Goal: Check status: Check status

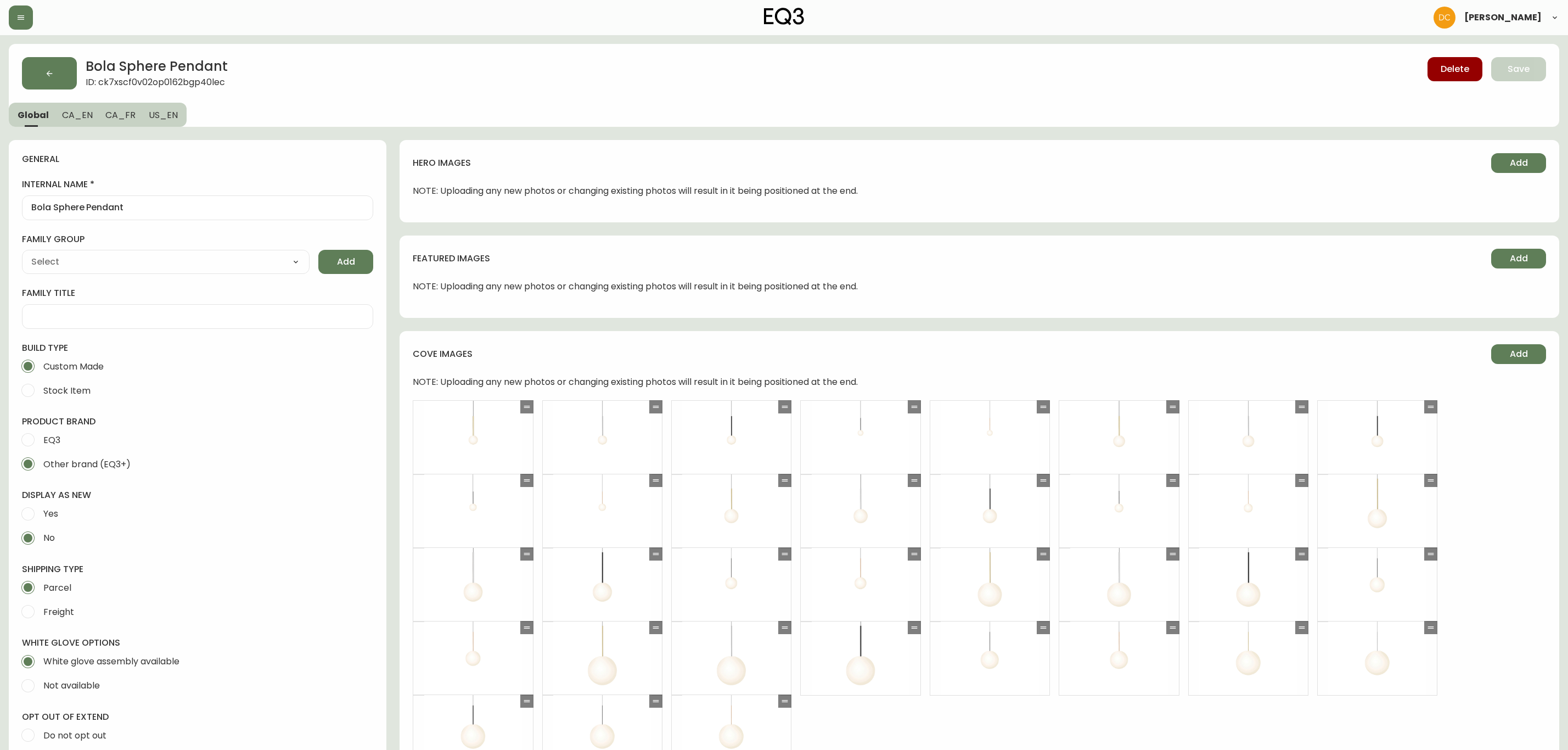
select select "cjyt4u8ah0006pt74gnyl7uex"
drag, startPoint x: 798, startPoint y: 587, endPoint x: 816, endPoint y: 266, distance: 321.5
click at [29, 23] on button "button" at bounding box center [20, 17] width 24 height 24
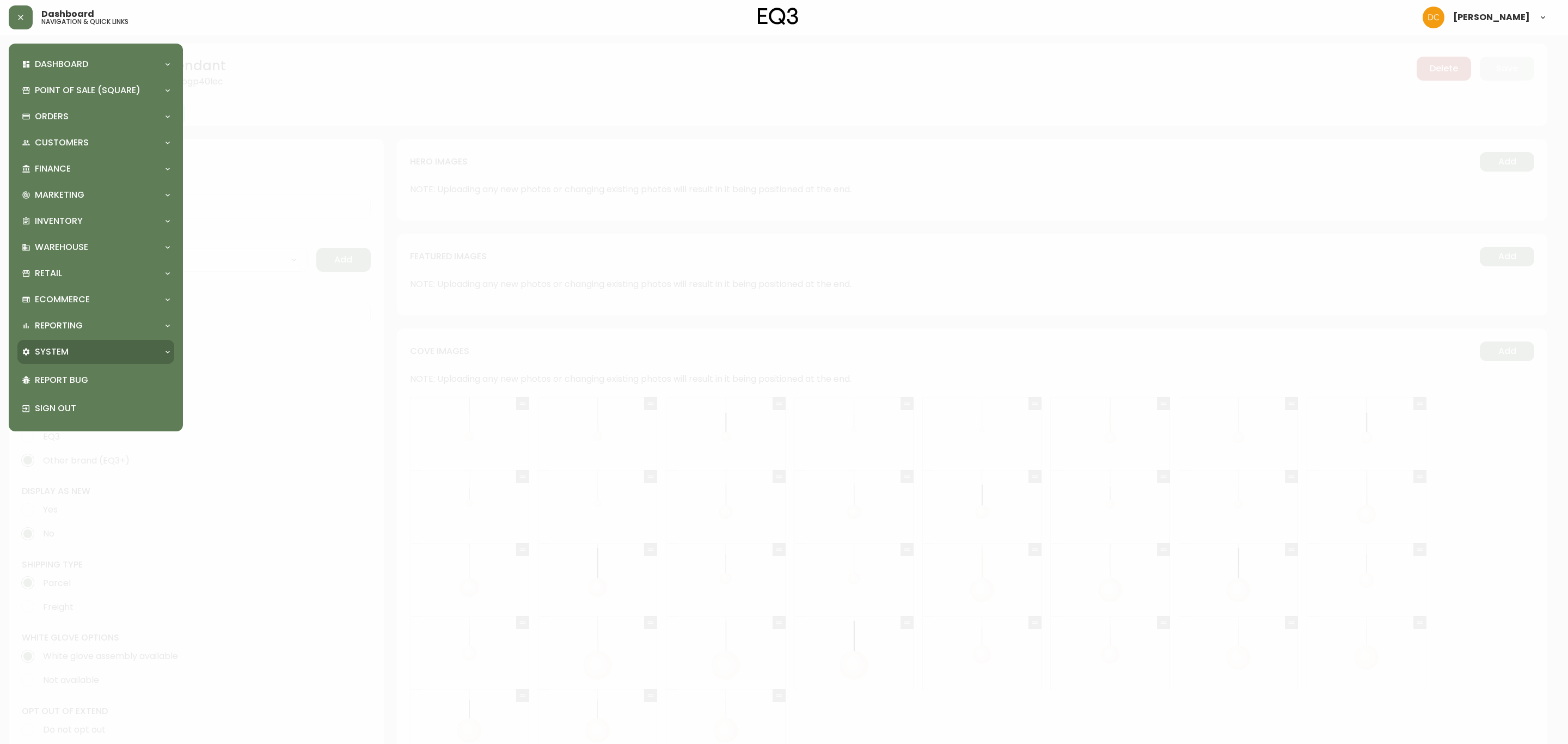
click at [93, 352] on div "System" at bounding box center [90, 352] width 137 height 12
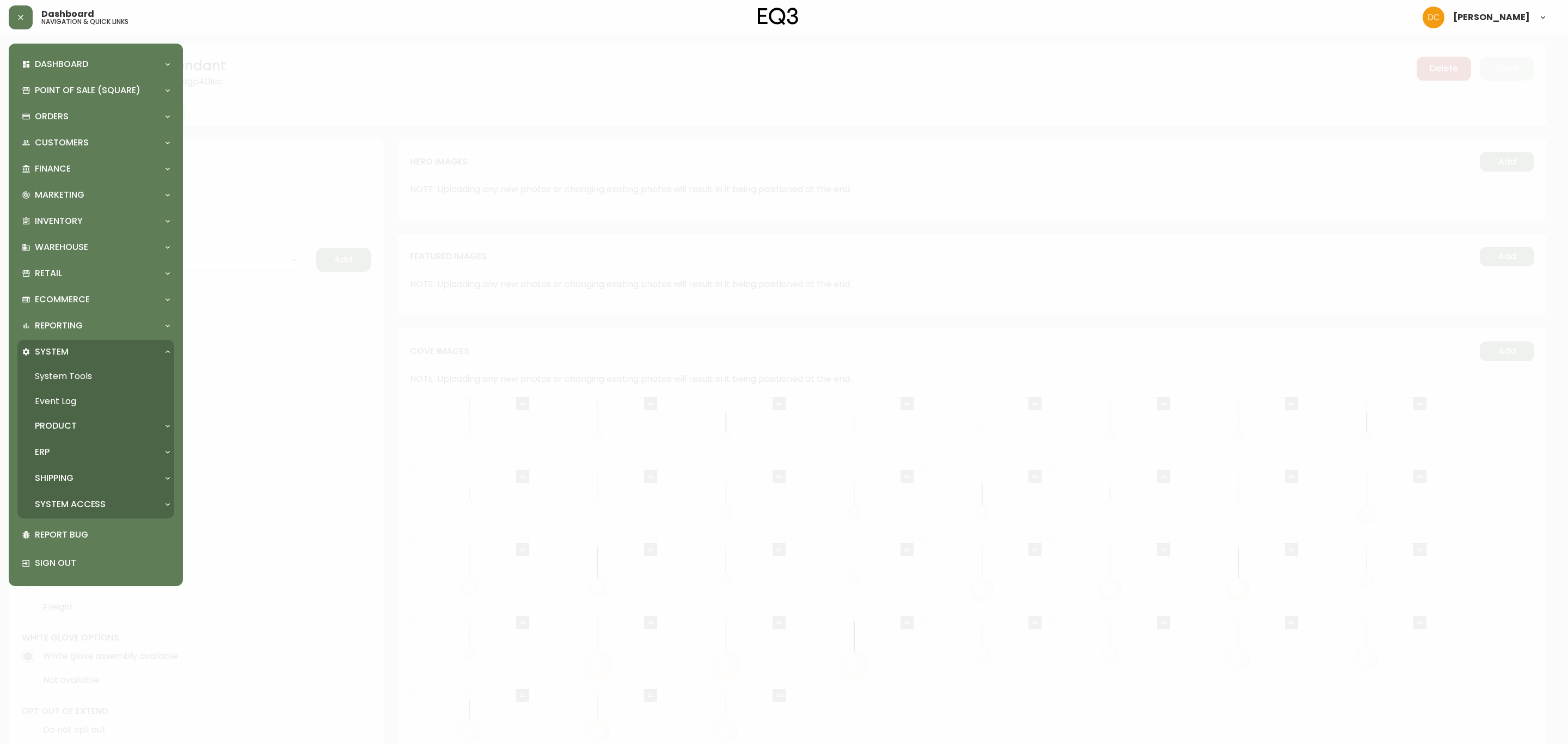
drag, startPoint x: 91, startPoint y: 422, endPoint x: 91, endPoint y: 440, distance: 18.0
click at [91, 422] on div "Product" at bounding box center [90, 426] width 137 height 12
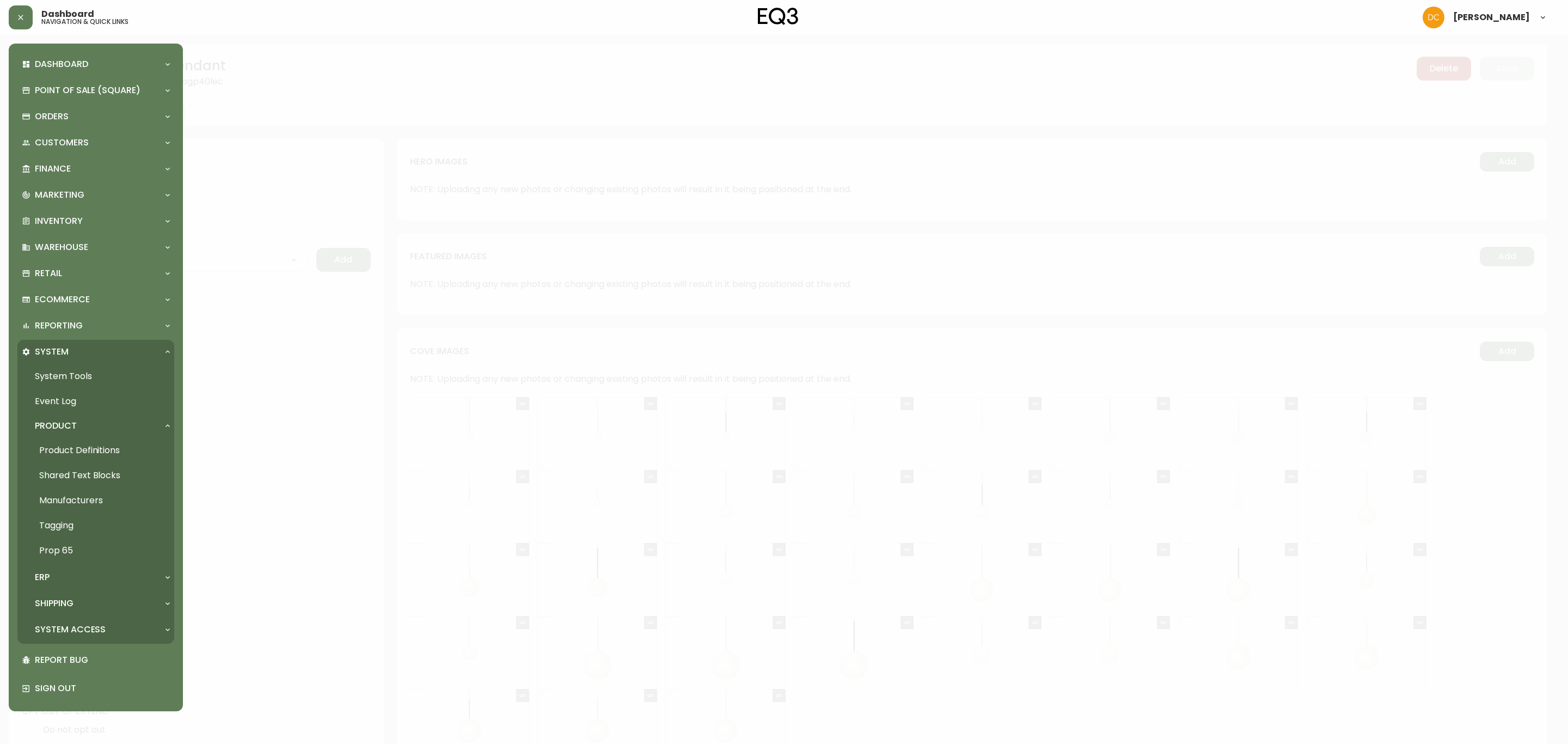
click at [90, 448] on link "Product Definitions" at bounding box center [96, 450] width 157 height 25
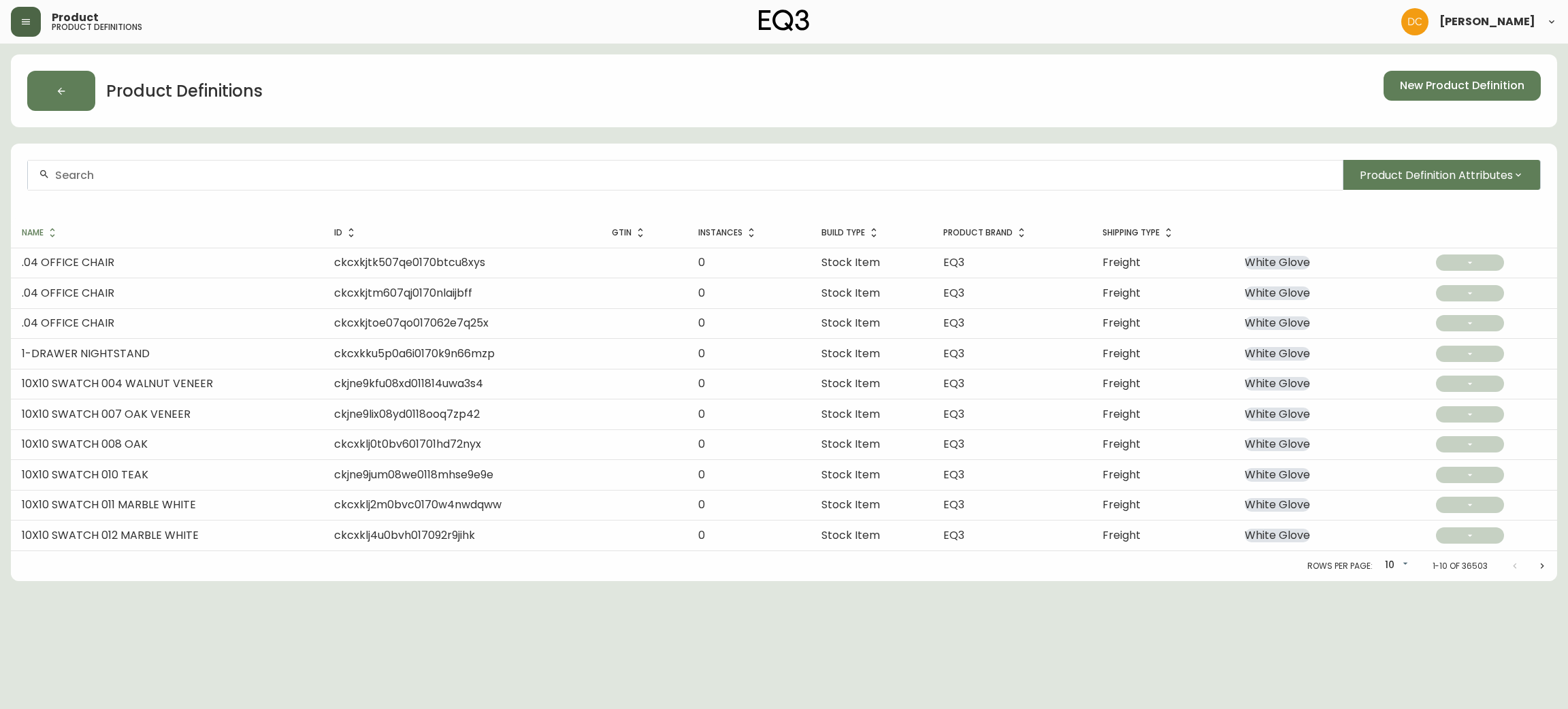
click at [29, 27] on button "button" at bounding box center [25, 21] width 30 height 30
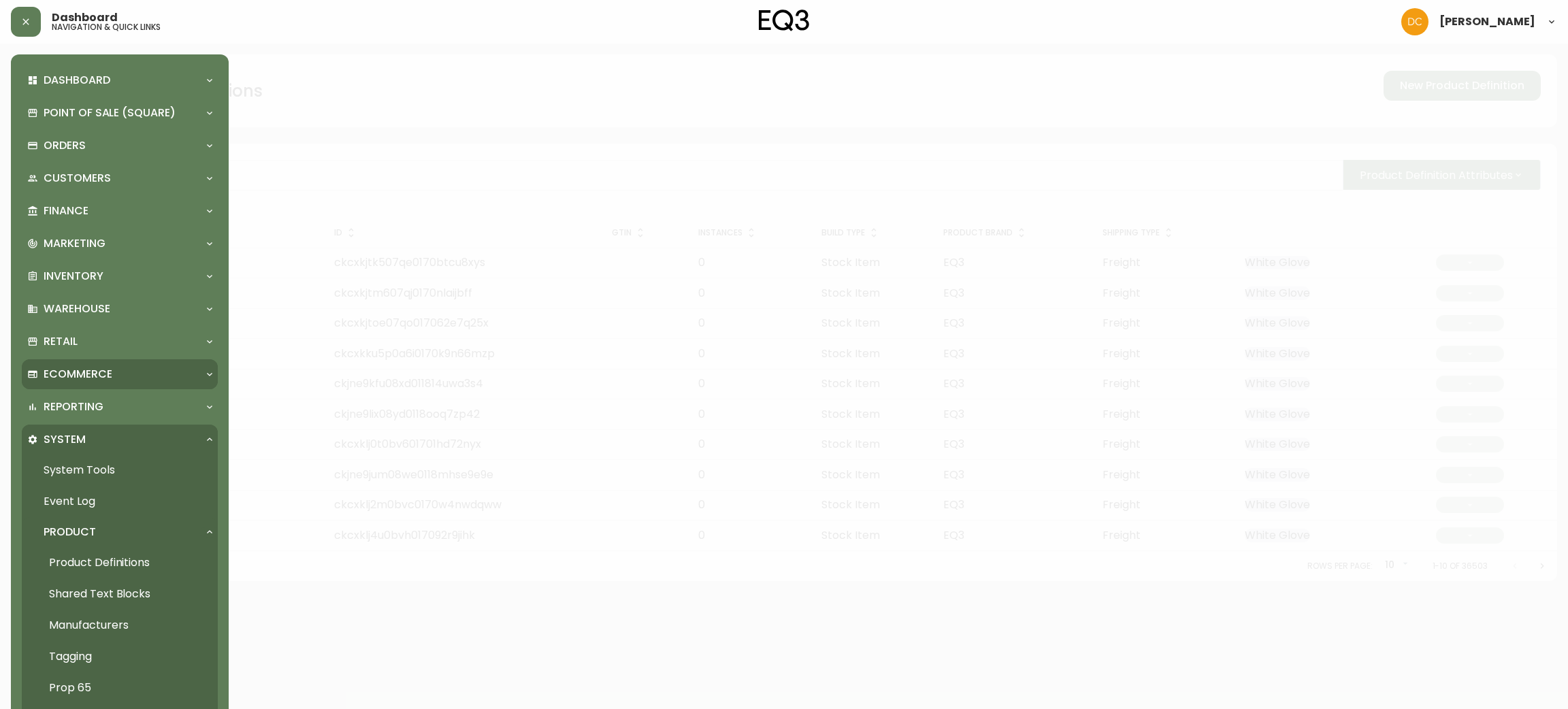
click at [103, 371] on p "Ecommerce" at bounding box center [78, 374] width 68 height 15
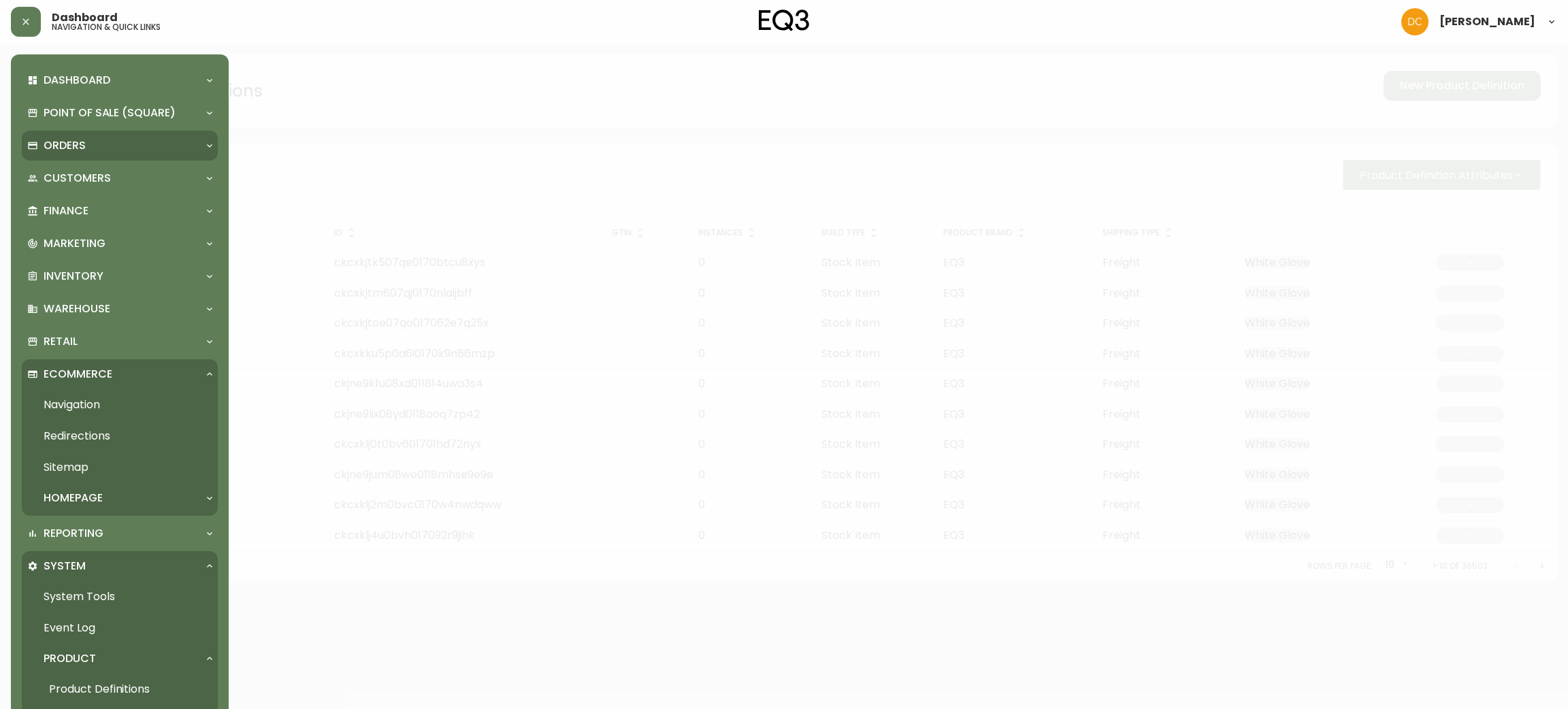
click at [118, 138] on div "Orders" at bounding box center [113, 146] width 171 height 15
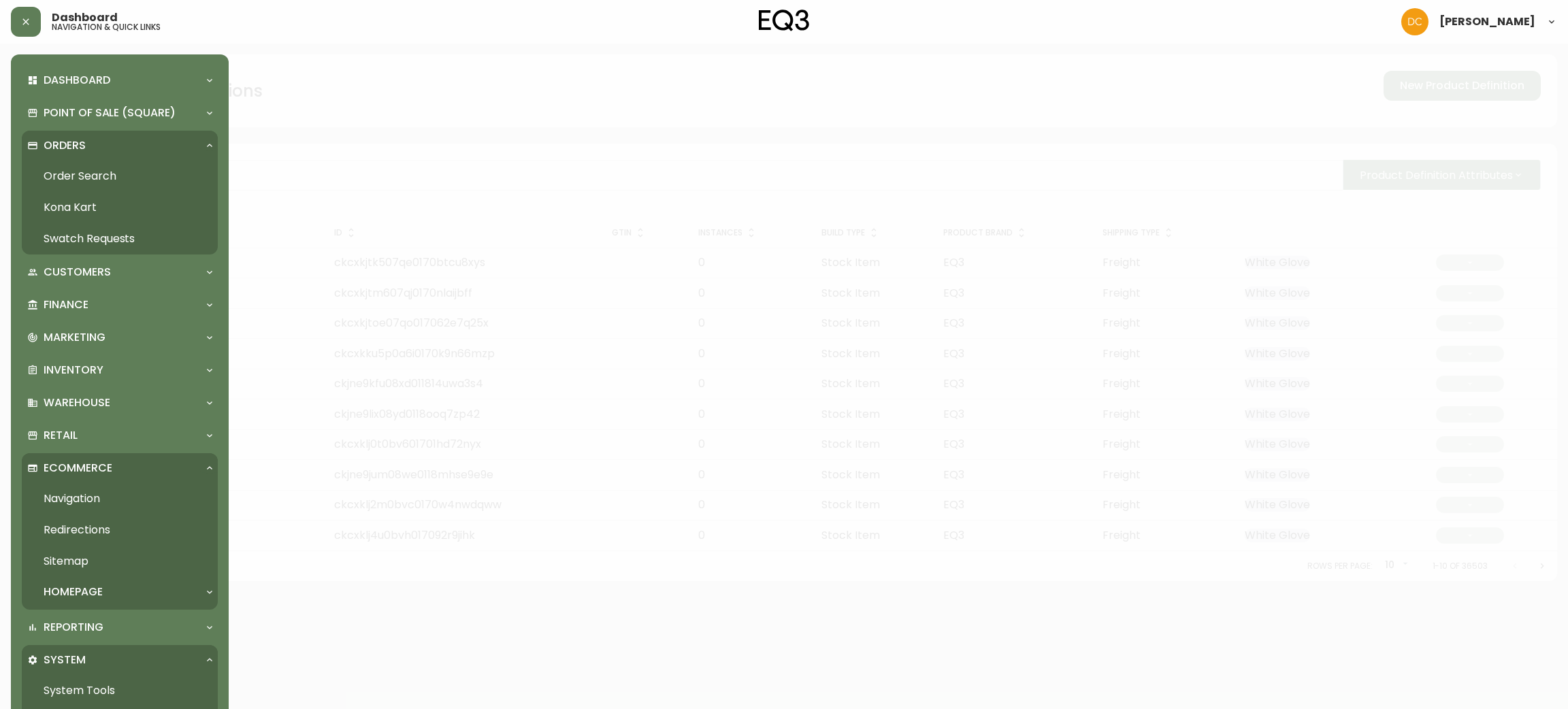
click at [137, 176] on link "Order Search" at bounding box center [120, 176] width 196 height 31
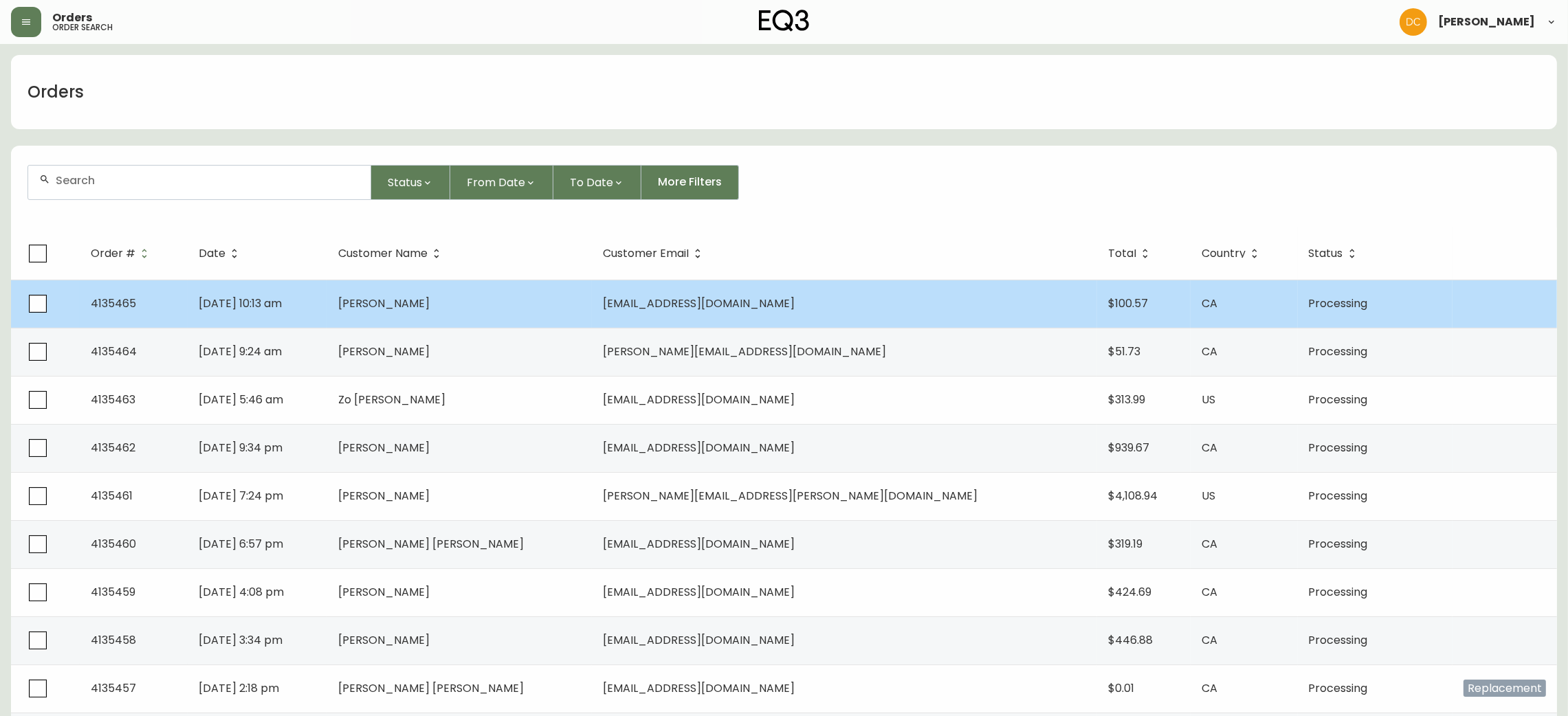
click at [592, 299] on td "[PERSON_NAME]" at bounding box center [460, 303] width 264 height 48
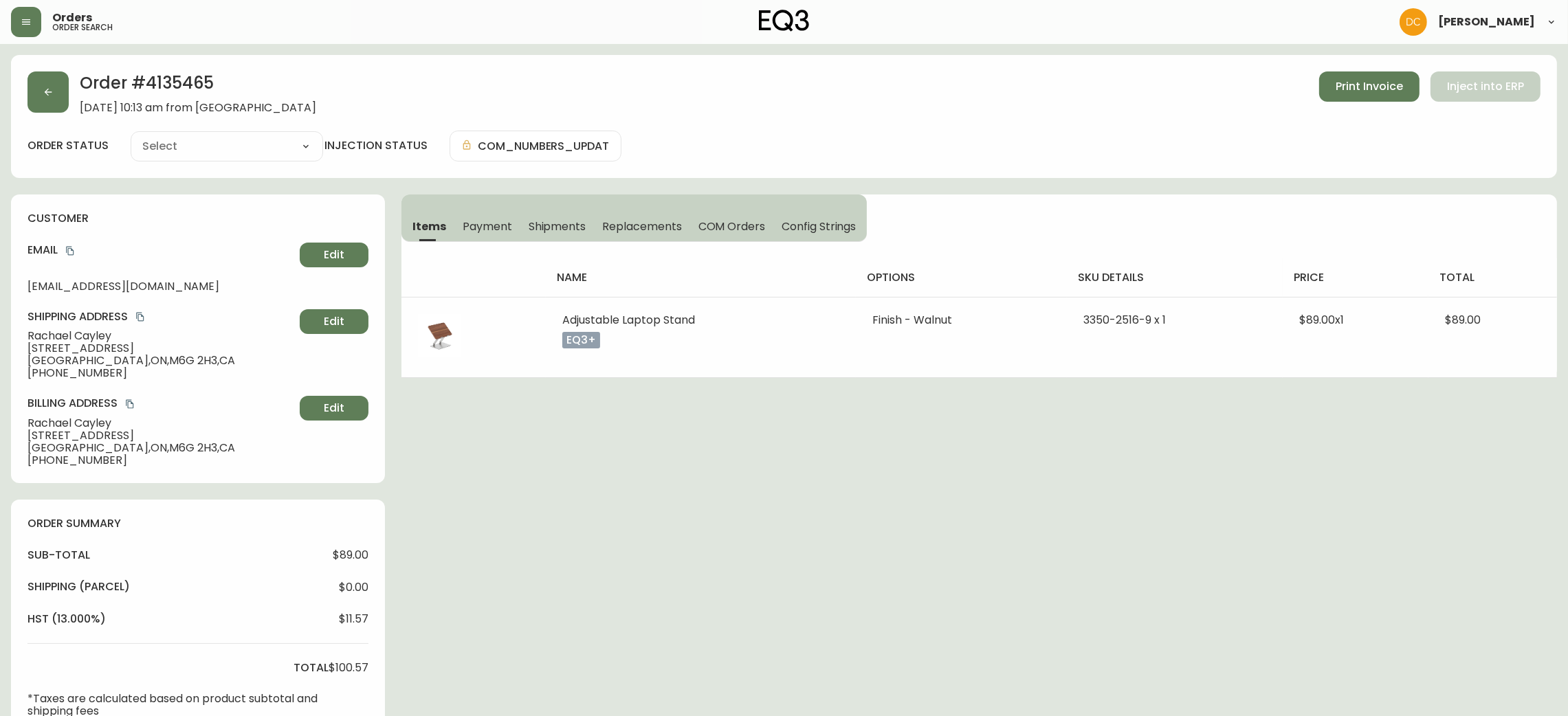
type input "Processing"
select select "PROCESSING"
